Goal: Transaction & Acquisition: Download file/media

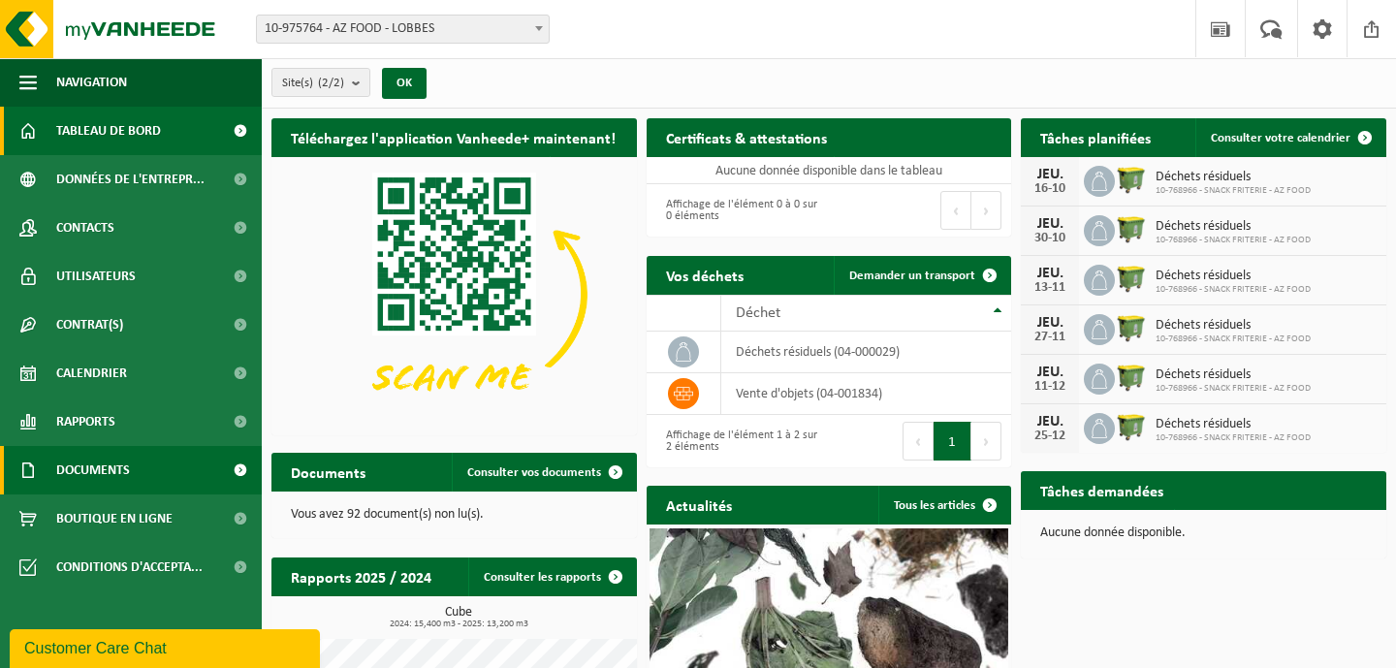
click at [134, 465] on link "Documents" at bounding box center [131, 470] width 262 height 48
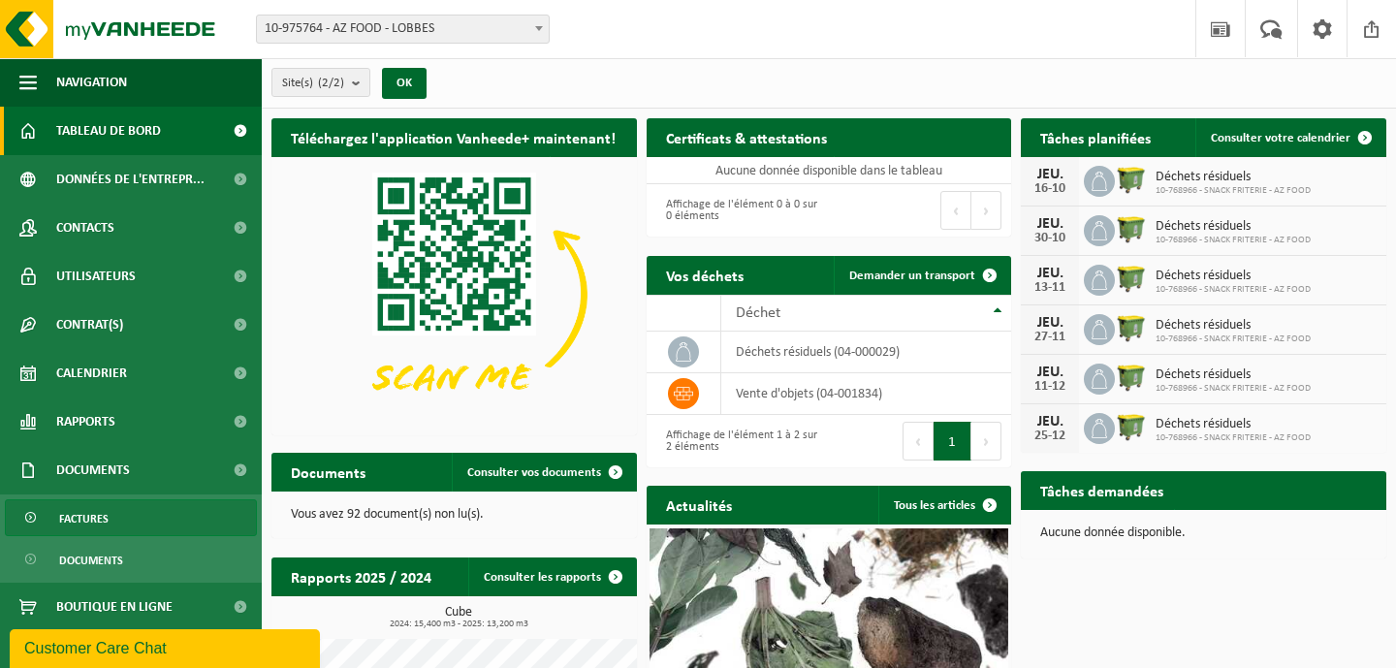
click at [134, 516] on link "Factures" at bounding box center [131, 517] width 252 height 37
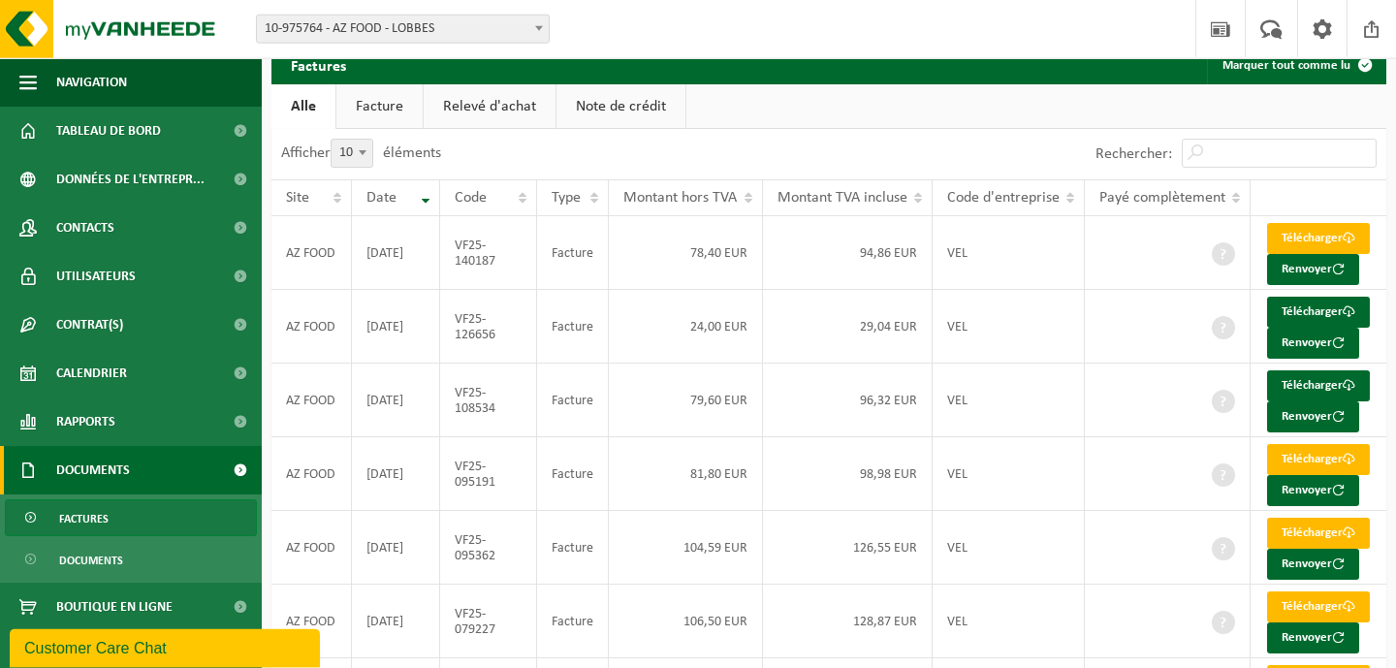
scroll to position [54, 0]
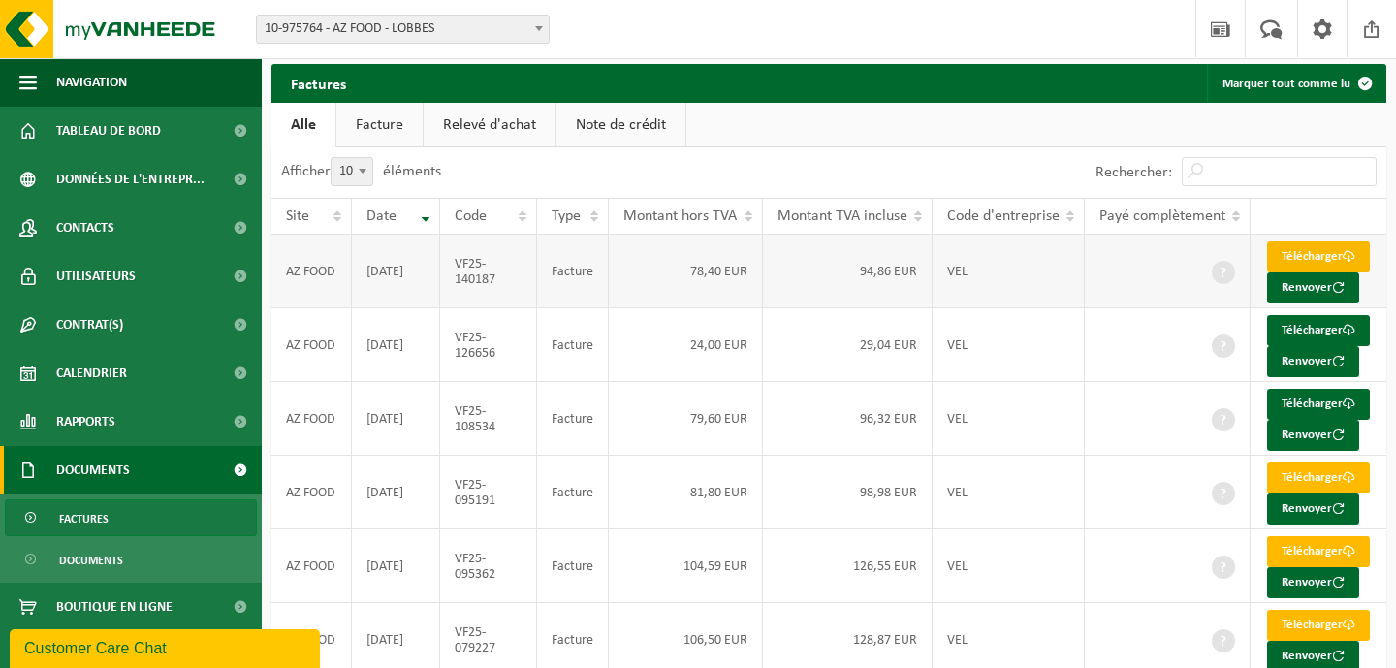
click at [1331, 265] on link "Télécharger" at bounding box center [1318, 256] width 103 height 31
click at [1328, 346] on link "Télécharger" at bounding box center [1318, 330] width 103 height 31
click at [1314, 420] on link "Télécharger" at bounding box center [1318, 404] width 103 height 31
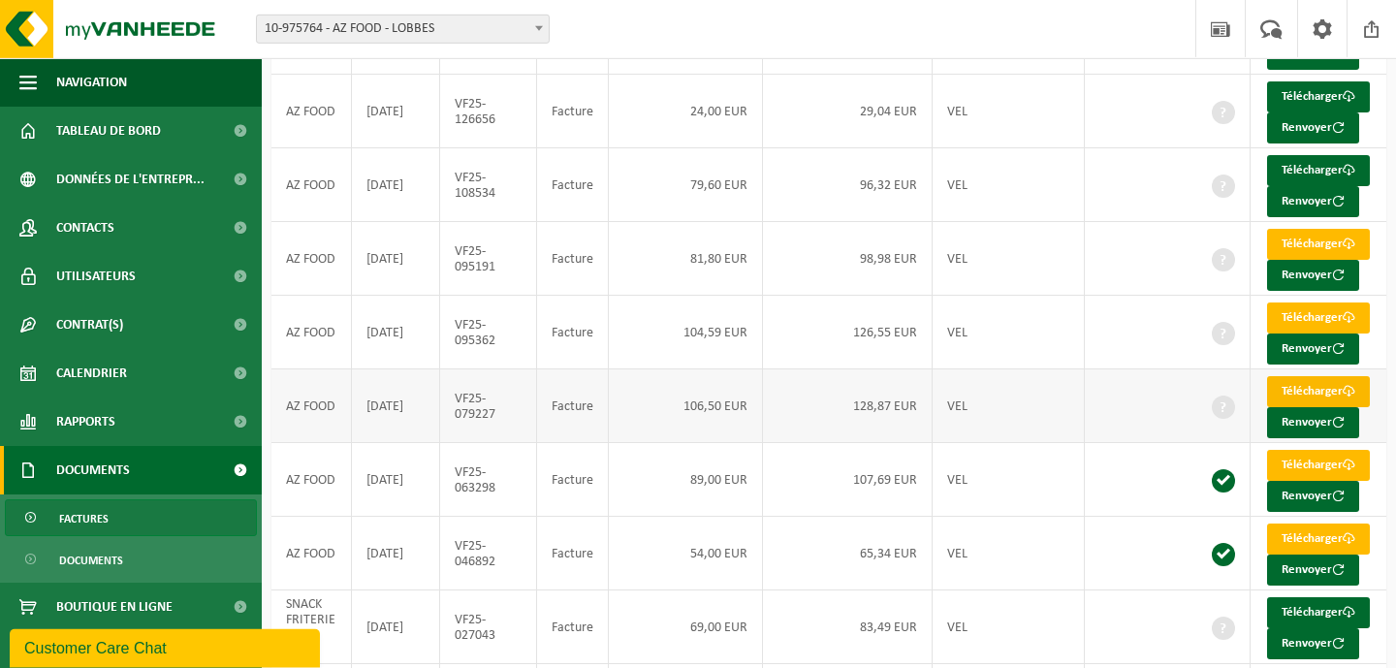
scroll to position [369, 0]
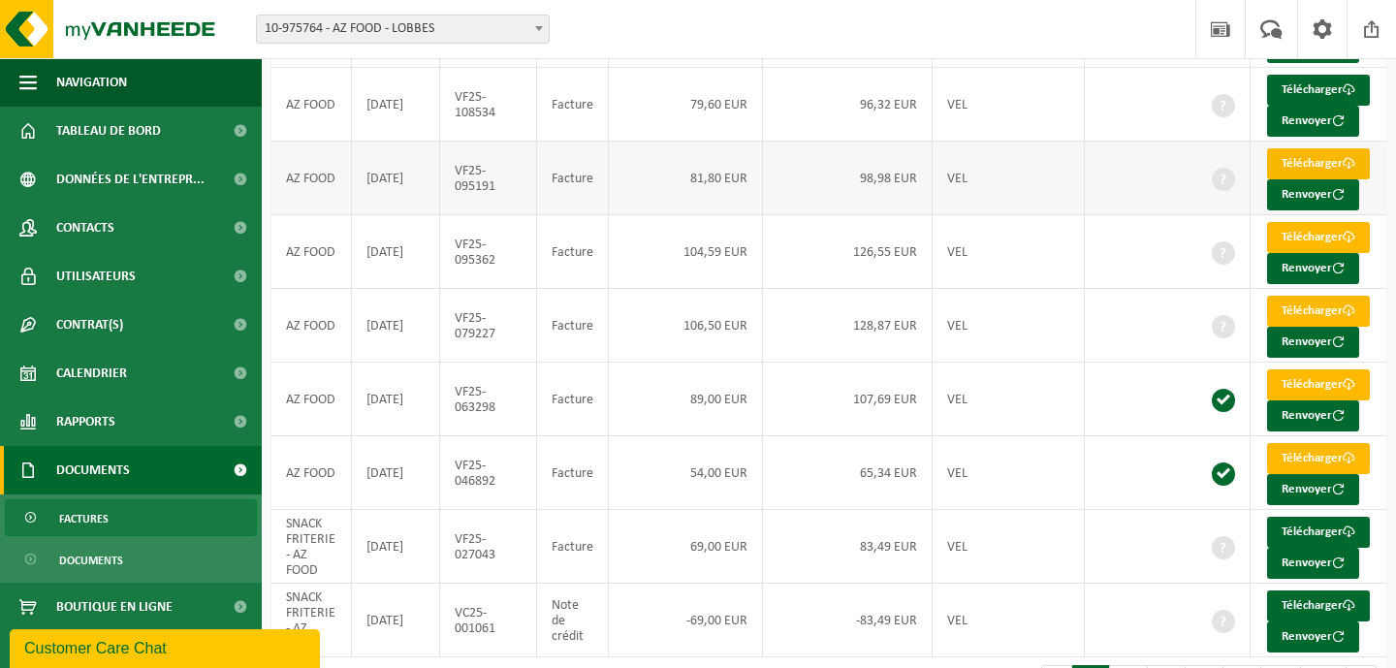
click at [1321, 179] on link "Télécharger" at bounding box center [1318, 163] width 103 height 31
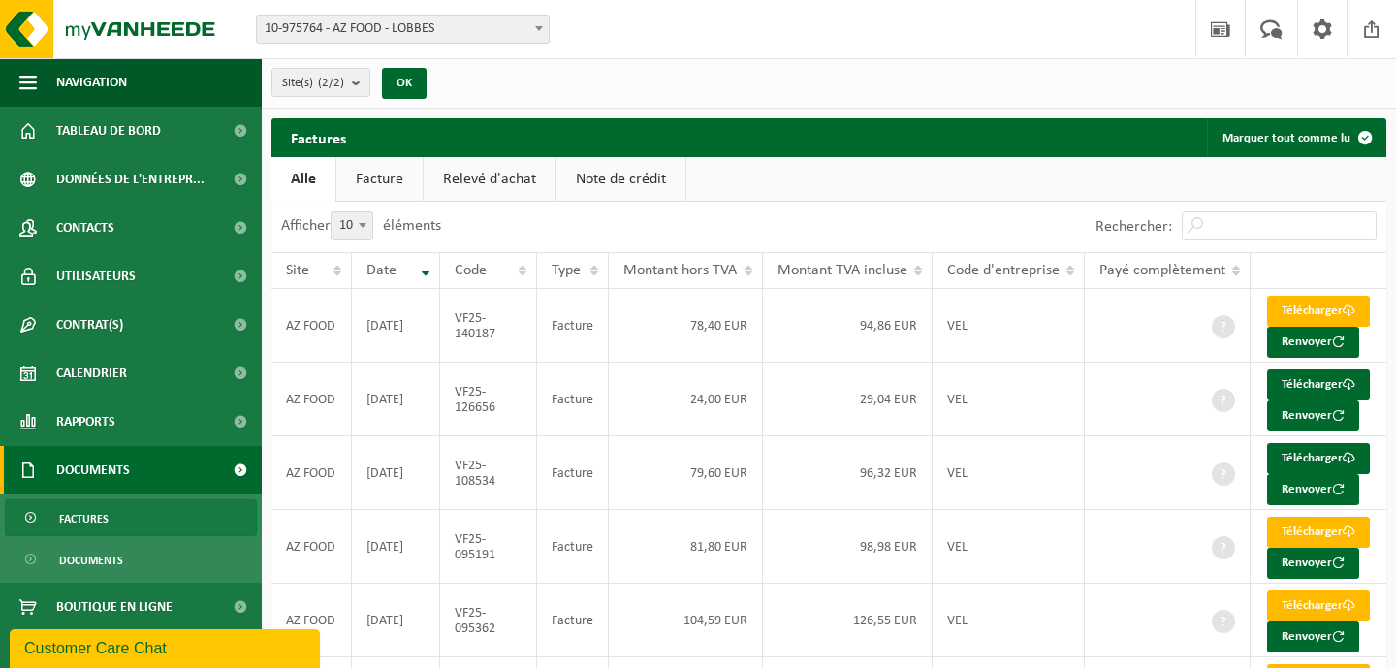
click at [367, 177] on link "Facture" at bounding box center [380, 179] width 86 height 45
